Goal: Navigation & Orientation: Find specific page/section

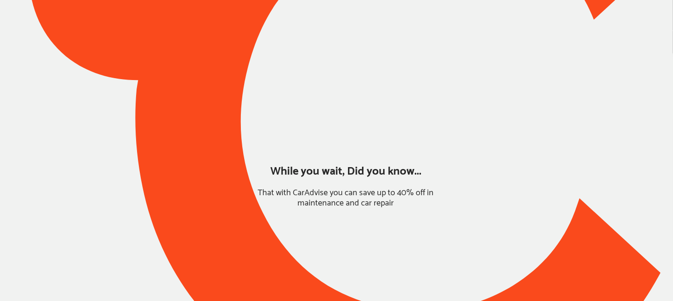
type input "*****"
drag, startPoint x: 146, startPoint y: 35, endPoint x: 120, endPoint y: 40, distance: 26.2
click at [120, 40] on div at bounding box center [336, 120] width 673 height 583
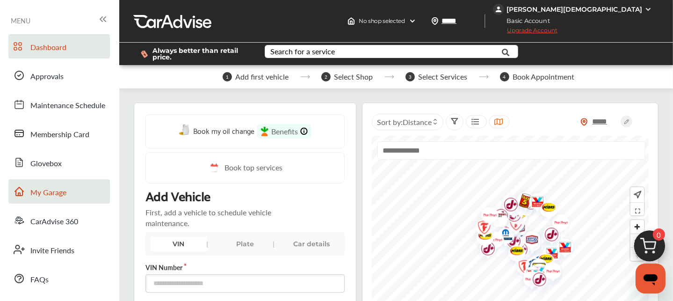
click at [54, 193] on span "My Garage" at bounding box center [48, 193] width 36 height 12
